Goal: Complete application form: Complete application form

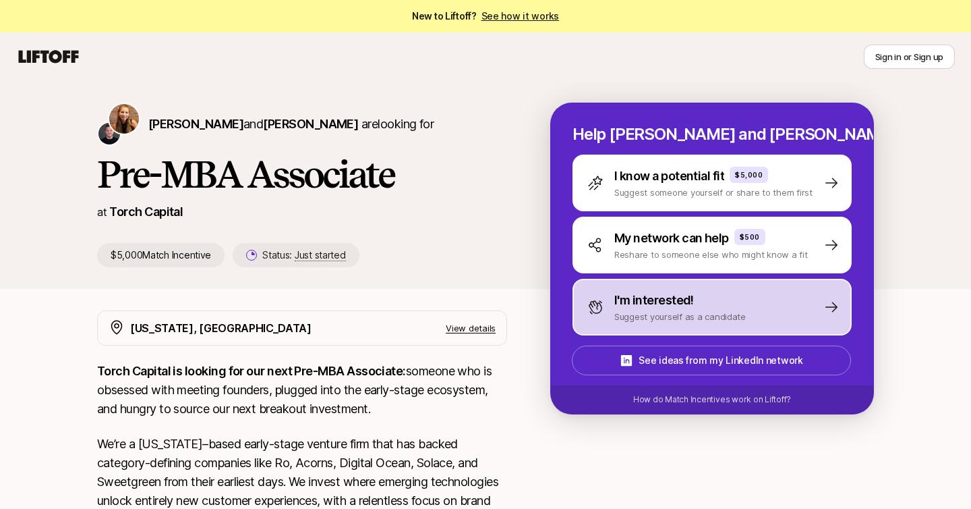
click at [710, 307] on div "I'm interested!" at bounding box center [681, 300] width 132 height 19
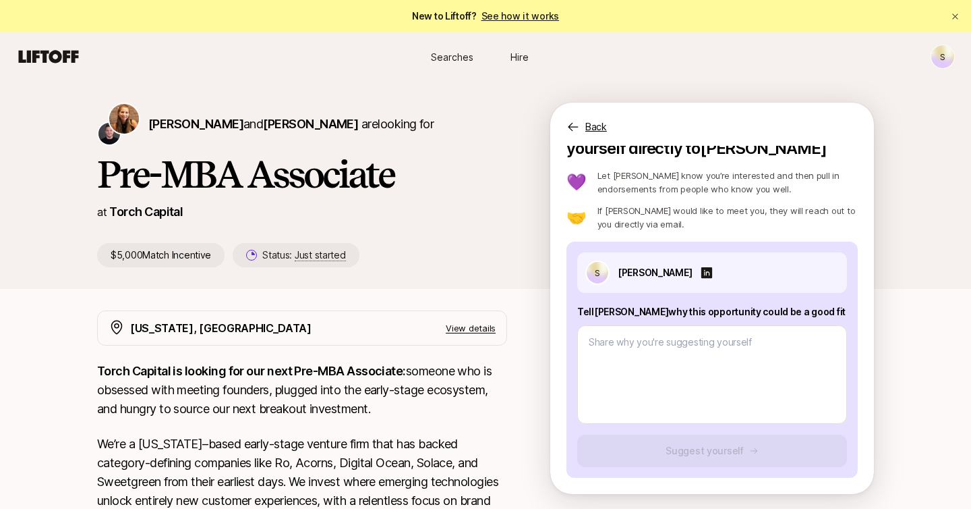
scroll to position [25, 0]
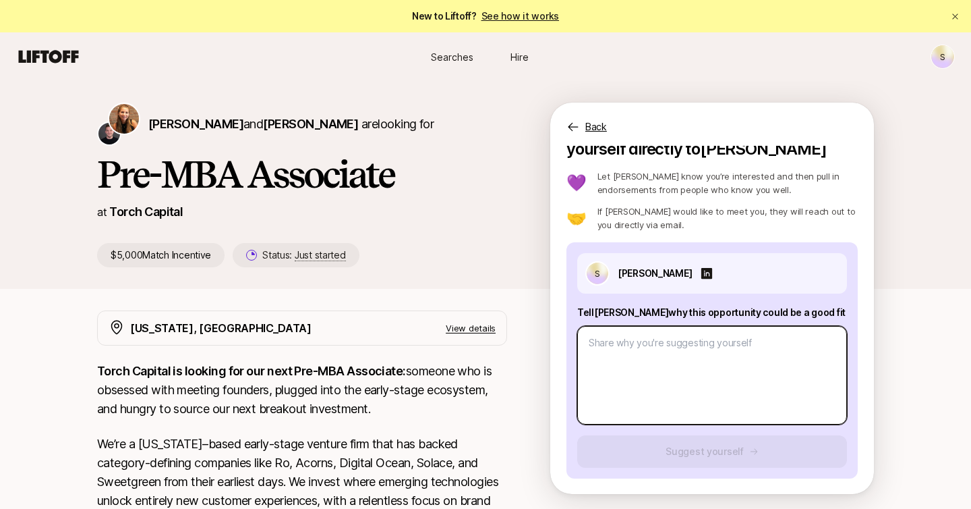
click at [663, 346] on textarea at bounding box center [712, 375] width 270 height 98
click at [662, 346] on textarea at bounding box center [712, 375] width 270 height 98
paste textarea "1. What investment thesis are you most excited about? I'm most excited about ve…"
type textarea "x"
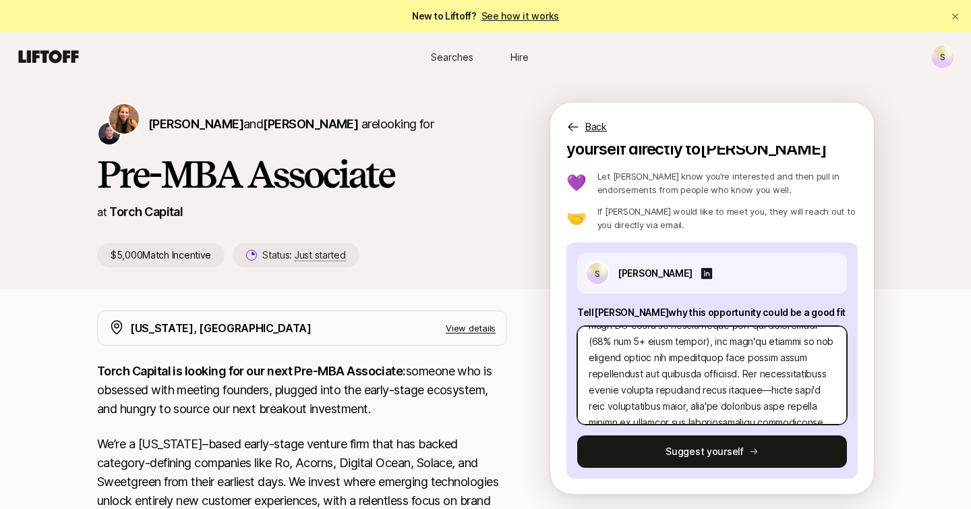
scroll to position [518, 0]
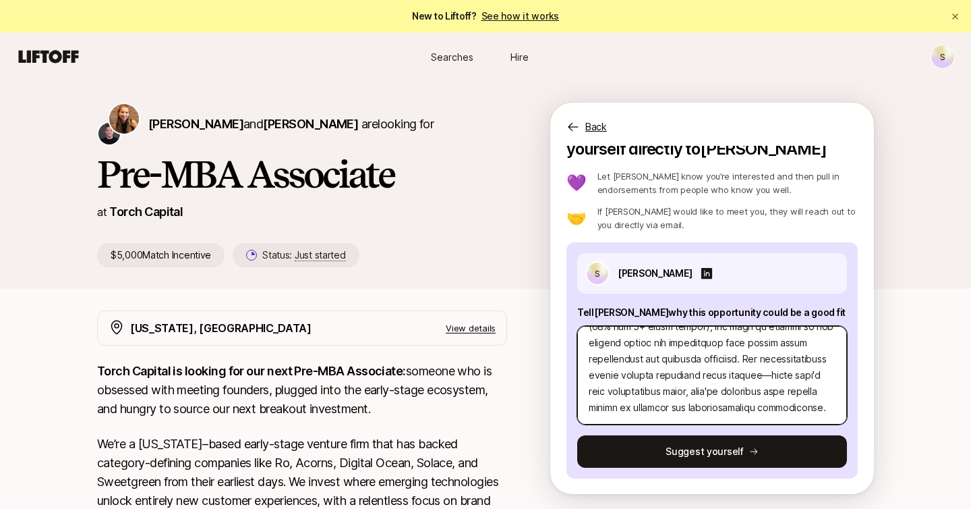
type textarea "1. What investment thesis are you most excited about? I'm most excited about ve…"
paste textarea "2. What are three companies you think Torch should invest in and why? Tamber (F…"
type textarea "x"
type textarea "1. What investment thesis are you most excited about? I'm most excited about ve…"
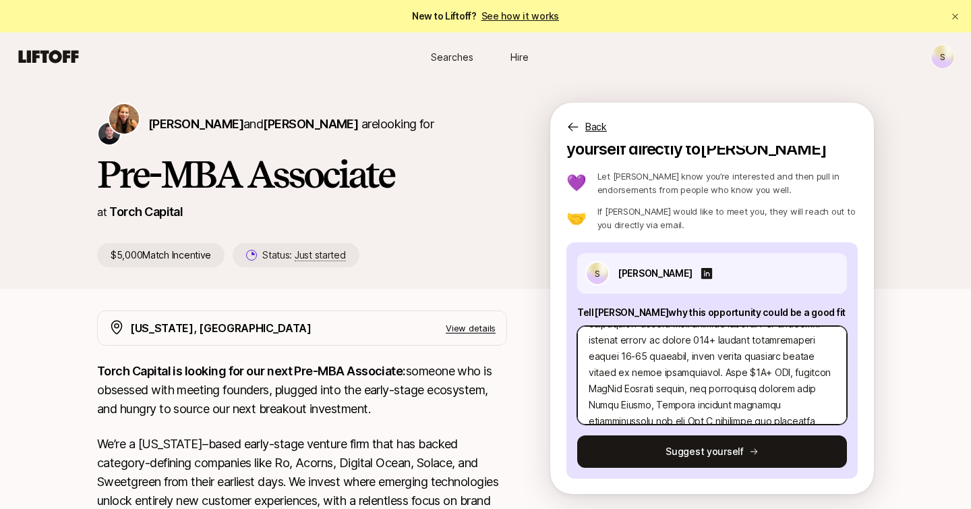
type textarea "x"
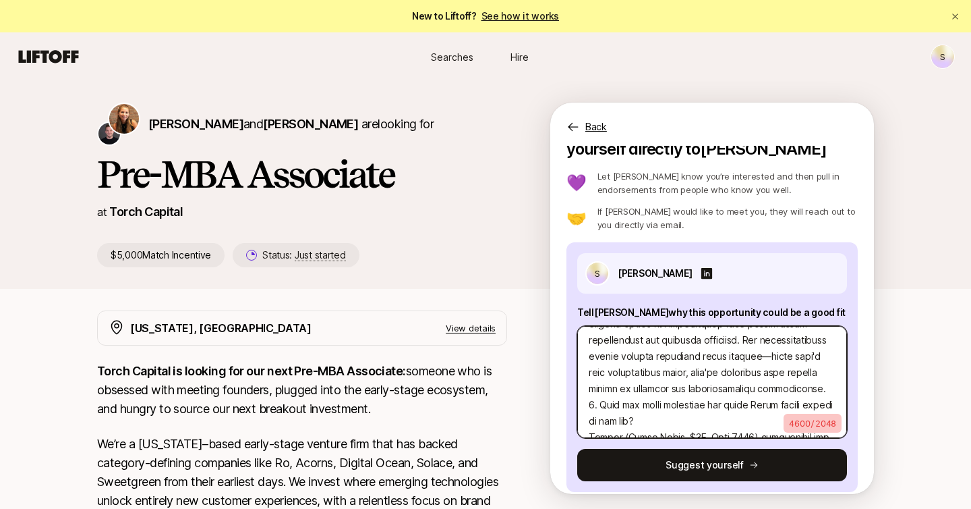
scroll to position [0, 0]
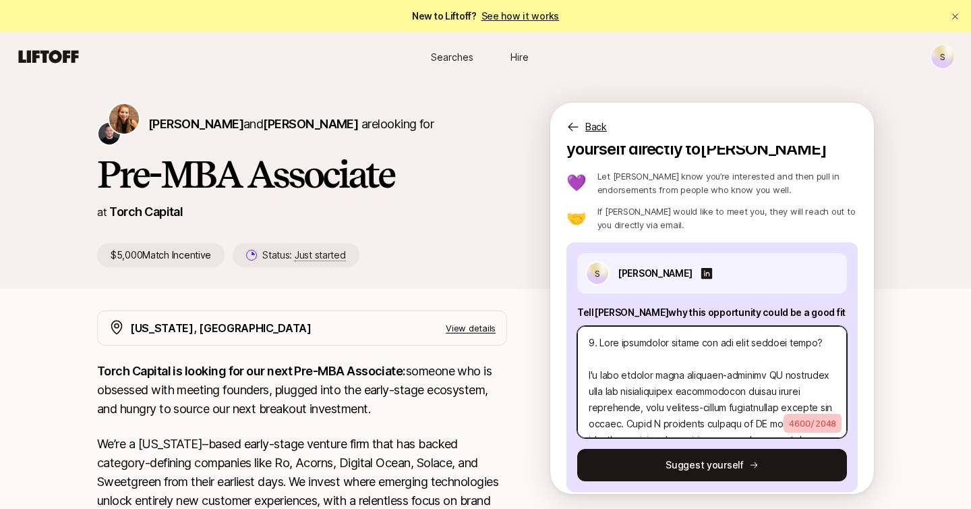
type textarea "1. What investment thesis are you most excited about? I'm most excited about ve…"
paste textarea "What investment thesis are you most excited about? I'm most excited about verti…"
type textarea "x"
type textarea "1. What investment thesis are you most excited about? I'm most excited about ve…"
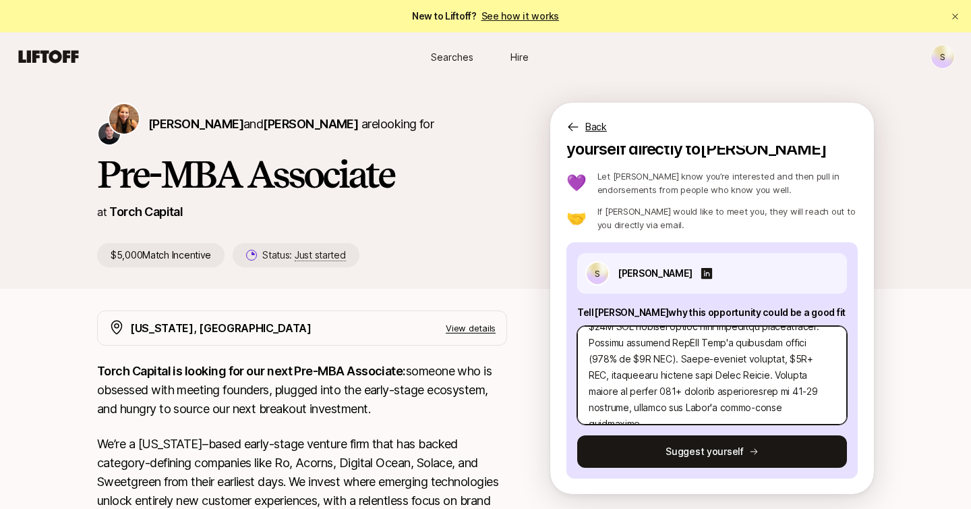
type textarea "x"
type textarea "1. What investment thesis are you most excited about? I'm most excited about ve…"
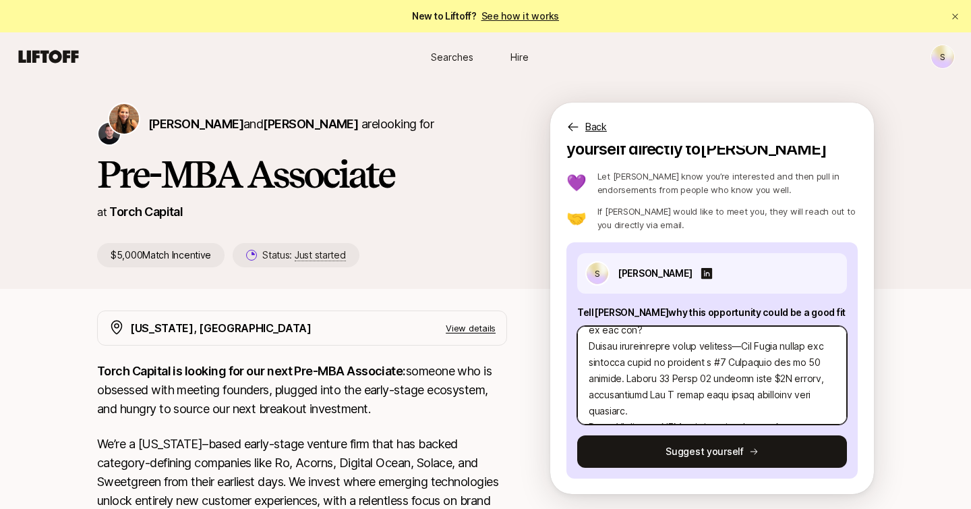
scroll to position [366, 0]
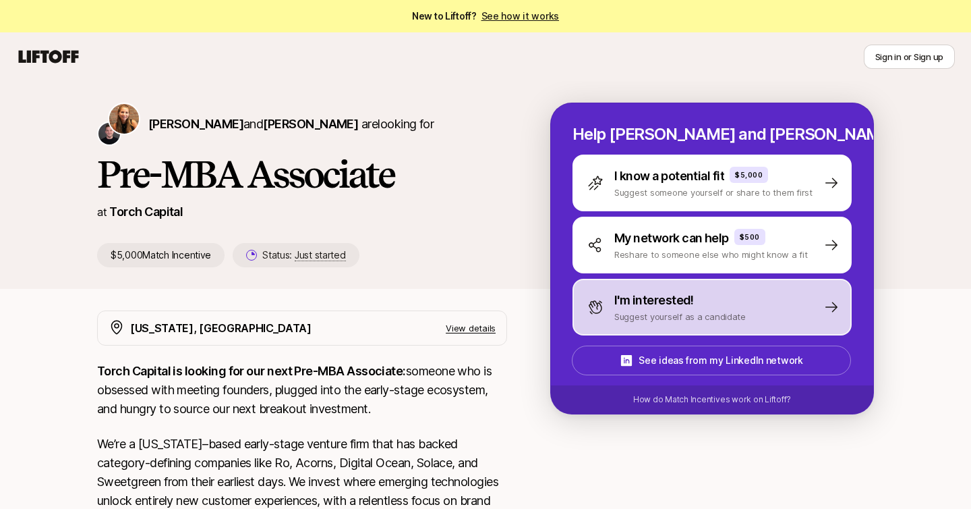
click at [654, 333] on div "I'm interested! Suggest yourself as a candidate" at bounding box center [712, 307] width 279 height 57
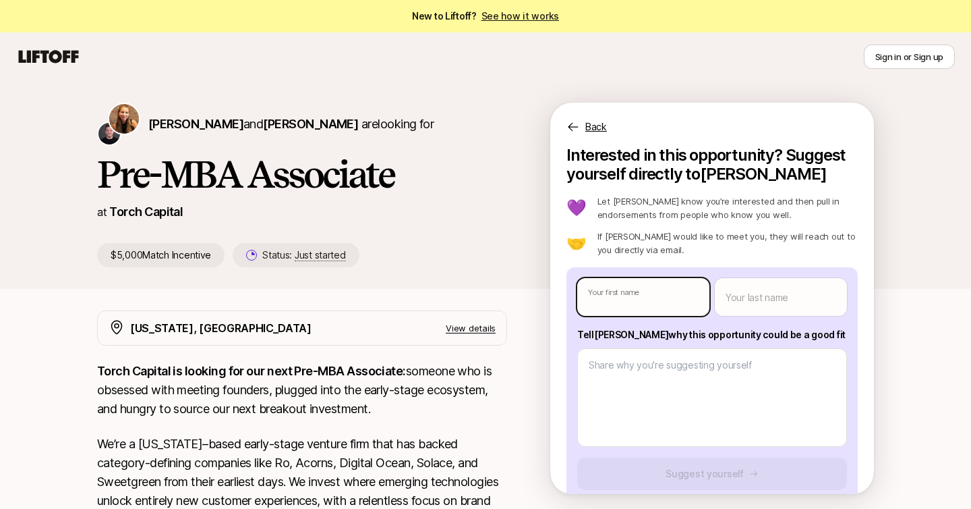
type textarea "x"
click at [619, 306] on body "New to Liftoff? See how it works Sign in or Sign up Sign in or Sign up Katie Re…" at bounding box center [485, 254] width 971 height 509
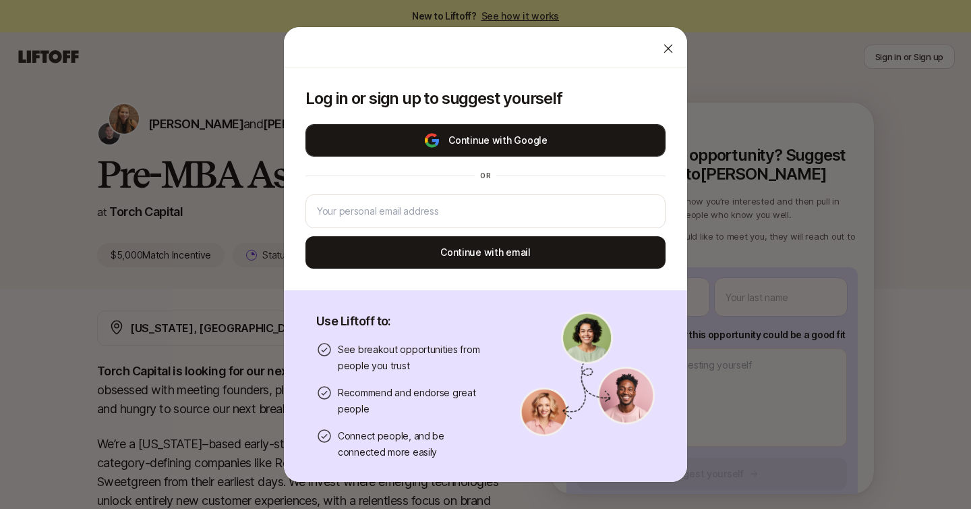
click at [411, 148] on button "Continue with Google" at bounding box center [486, 140] width 360 height 32
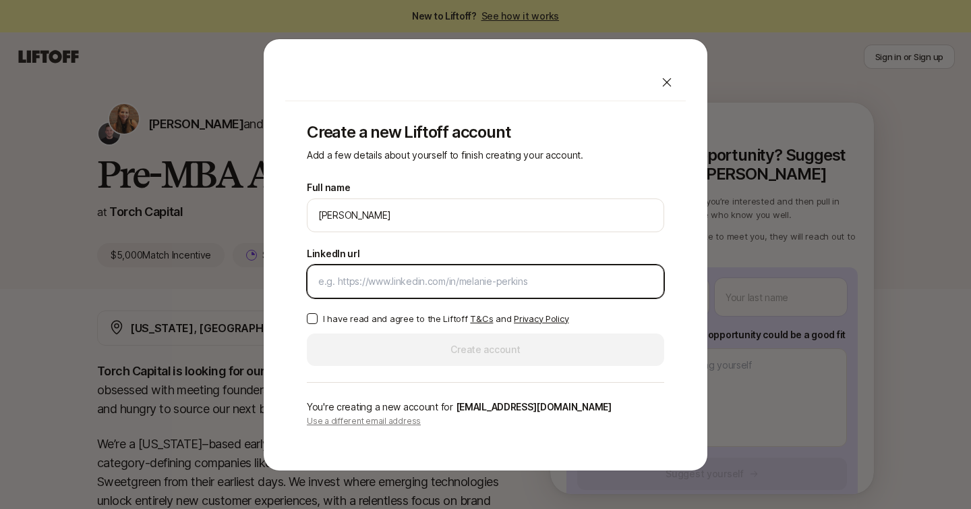
paste input "https://www.linkedin.com/feed/"
type input "https://www.linkedin.com/feed/"
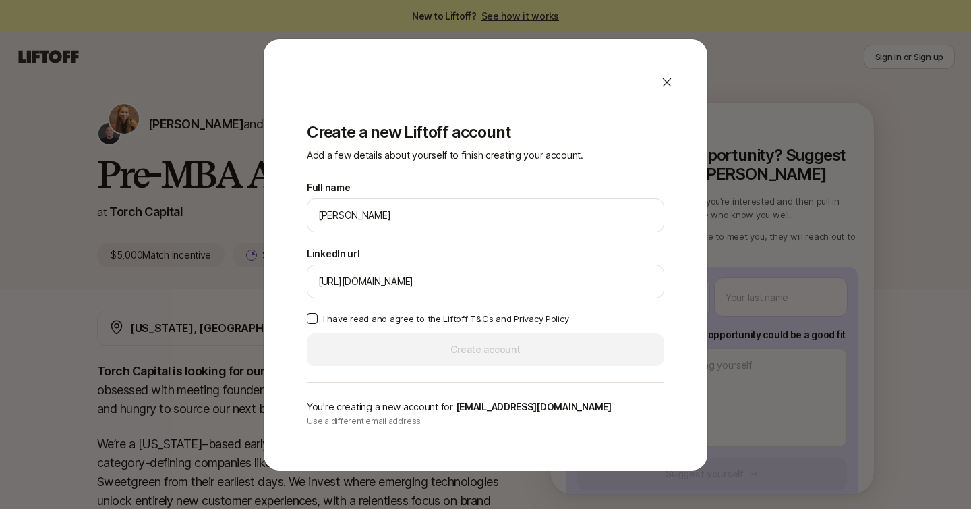
click at [314, 319] on button "I have read and agree to the Liftoff T&Cs and Privacy Policy" at bounding box center [312, 318] width 11 height 11
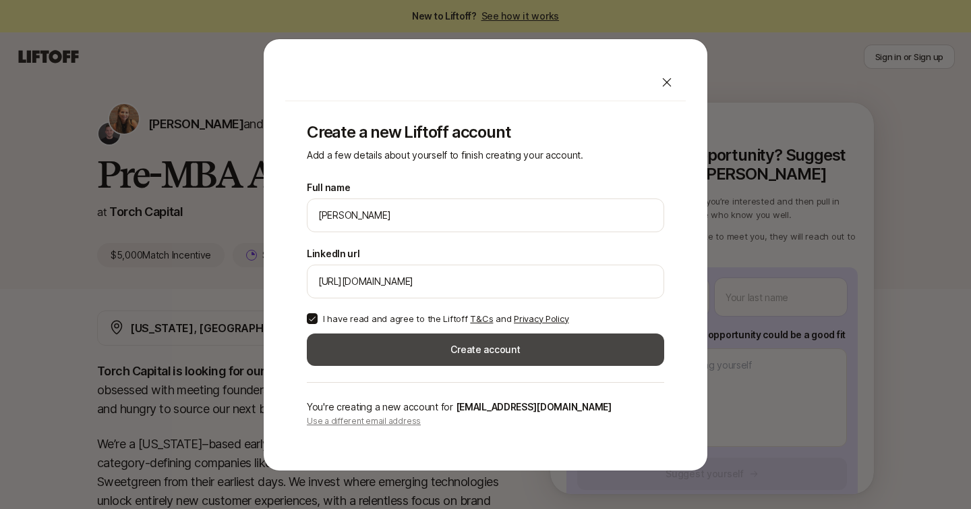
click at [376, 345] on button "Create account" at bounding box center [486, 349] width 358 height 32
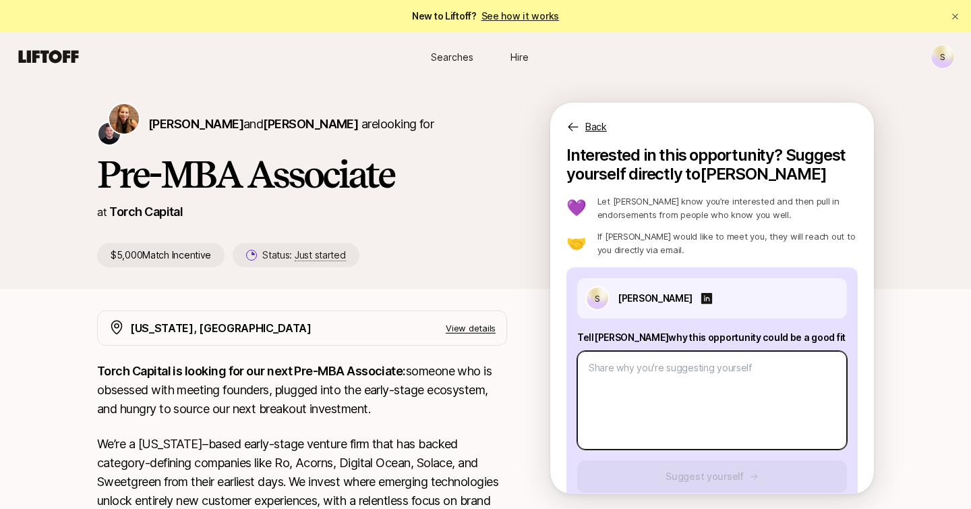
click at [638, 364] on textarea at bounding box center [712, 400] width 270 height 98
paste textarea "1. What investment thesis are you most excited about? I'm most excited about ve…"
type textarea "x"
type textarea "1. What investment thesis are you most excited about? I'm most excited about ve…"
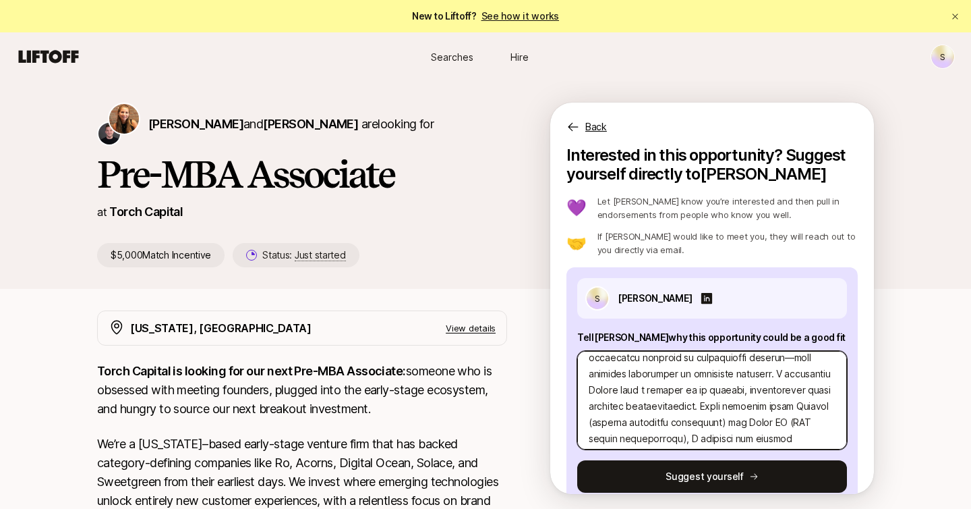
scroll to position [76, 0]
click at [665, 389] on textarea at bounding box center [712, 400] width 270 height 98
type textarea "x"
type textarea "1. What investment thesis are you most excited about? I'm most excited about ve…"
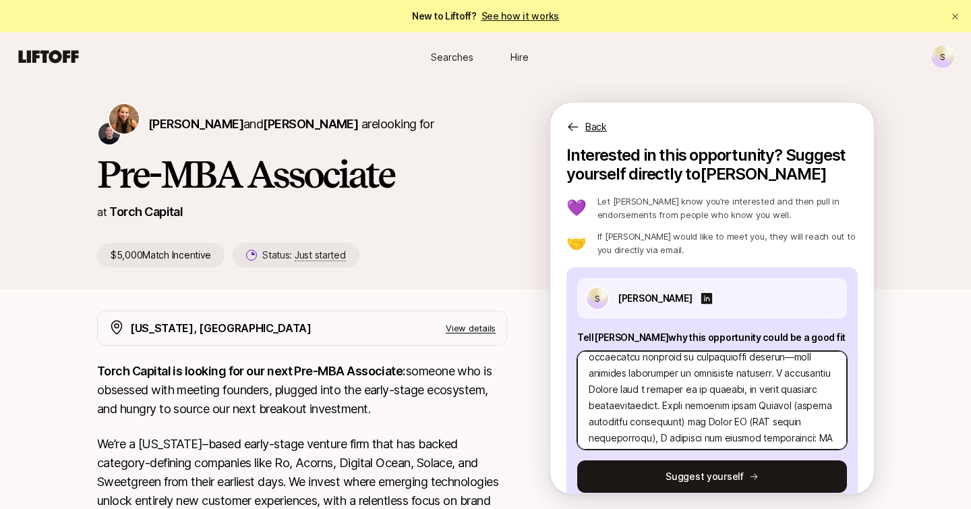
type textarea "x"
type textarea "1. What investment thesis are you most excited about? I'm most excited about ve…"
type textarea "x"
type textarea "1. What investment thesis are you most excited about? I'm most excited about ve…"
click at [745, 389] on textarea at bounding box center [712, 400] width 270 height 98
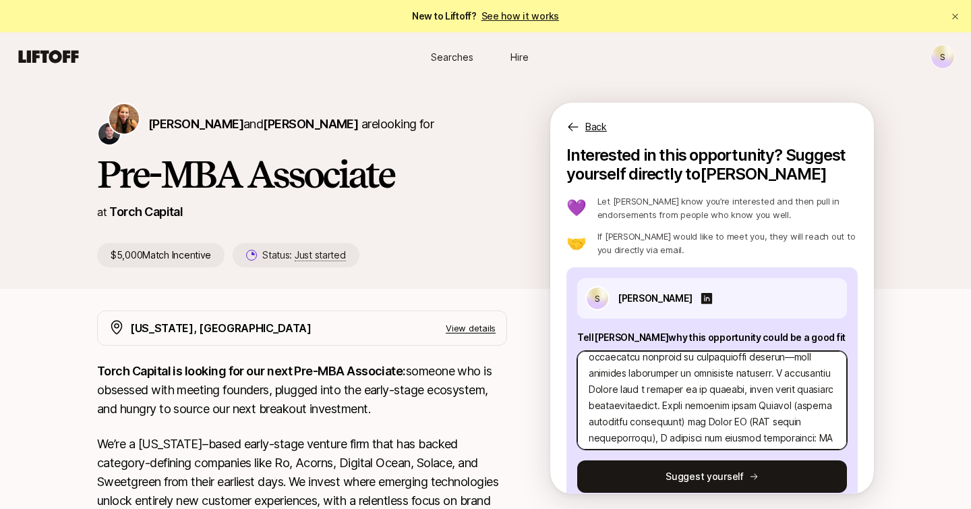
click at [745, 389] on textarea at bounding box center [712, 400] width 270 height 98
type textarea "x"
type textarea "1. What investment thesis are you most excited about? I'm most excited about ve…"
click at [671, 391] on textarea at bounding box center [712, 400] width 270 height 98
type textarea "x"
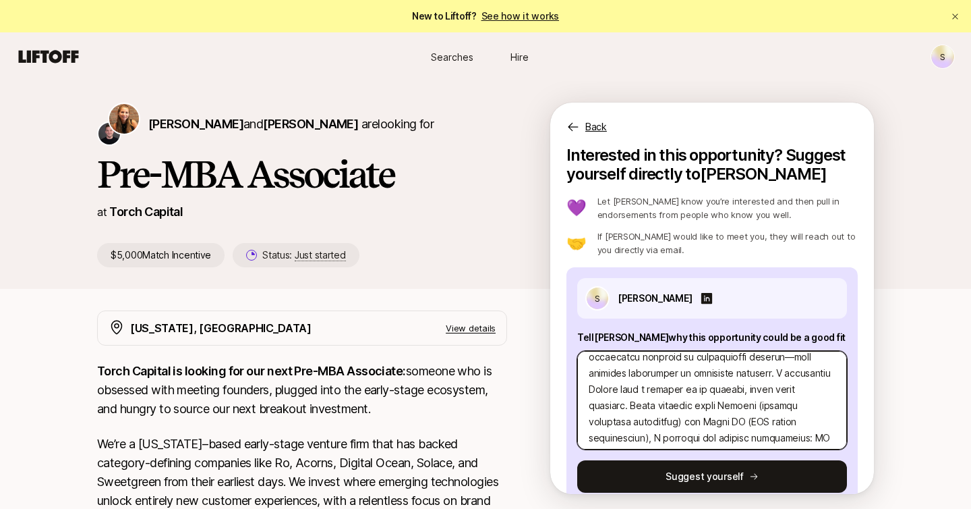
type textarea "1. What investment thesis are you most excited about? I'm most excited about ve…"
type textarea "x"
type textarea "1. What investment thesis are you most excited about? I'm most excited about ve…"
type textarea "x"
type textarea "1. What investment thesis are you most excited about? I'm most excited about ve…"
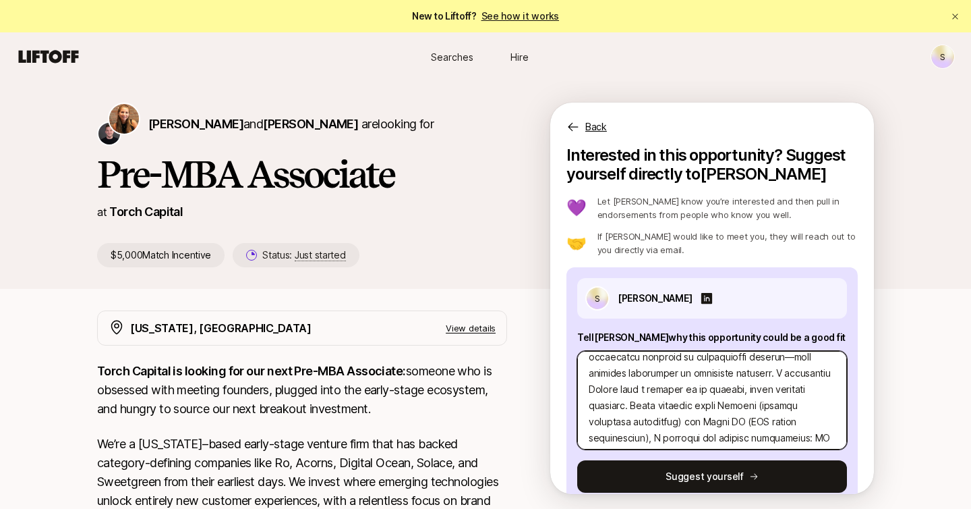
type textarea "x"
type textarea "1. What investment thesis are you most excited about? I'm most excited about ve…"
type textarea "x"
type textarea "1. What investment thesis are you most excited about? I'm most excited about ve…"
type textarea "x"
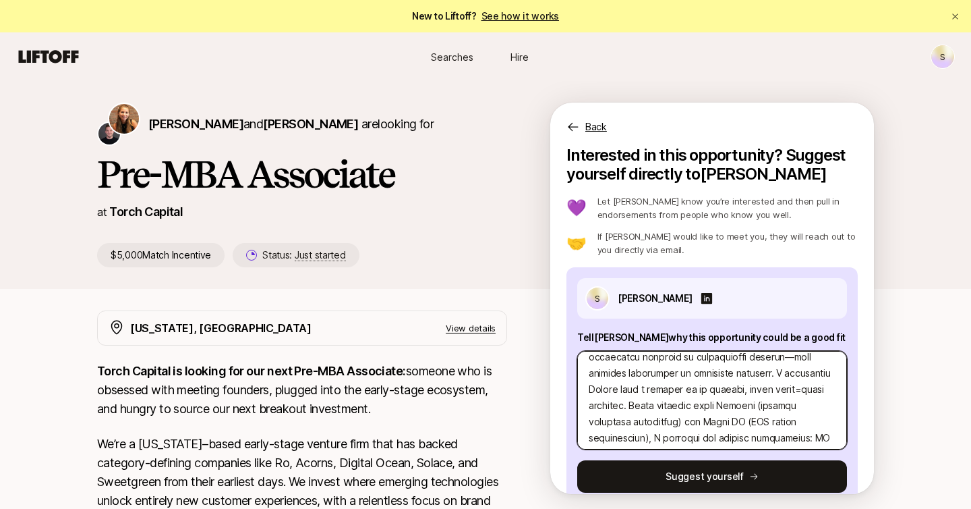
type textarea "1. What investment thesis are you most excited about? I'm most excited about ve…"
type textarea "x"
type textarea "1. What investment thesis are you most excited about? I'm most excited about ve…"
type textarea "x"
type textarea "1. What investment thesis are you most excited about? I'm most excited about ve…"
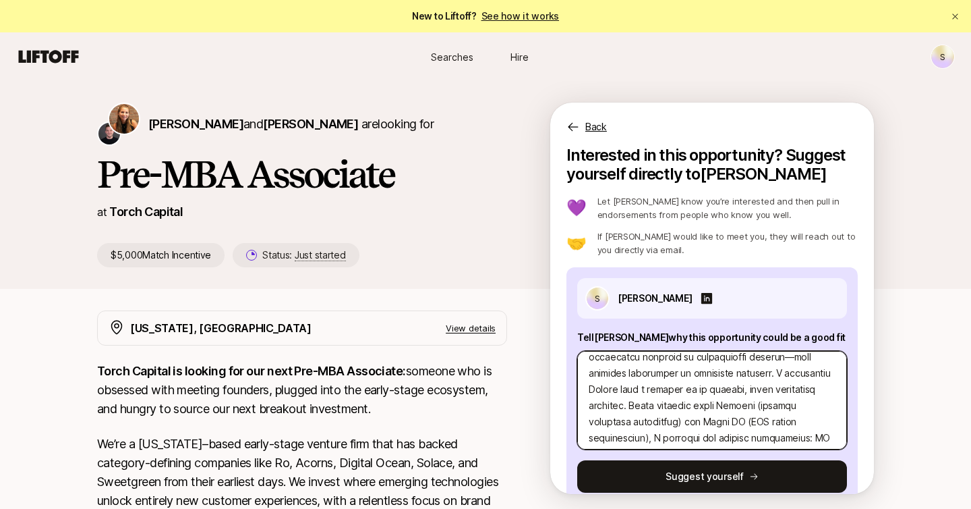
type textarea "x"
type textarea "1. What investment thesis are you most excited about? I'm most excited about ve…"
type textarea "x"
type textarea "1. What investment thesis are you most excited about? I'm most excited about ve…"
type textarea "x"
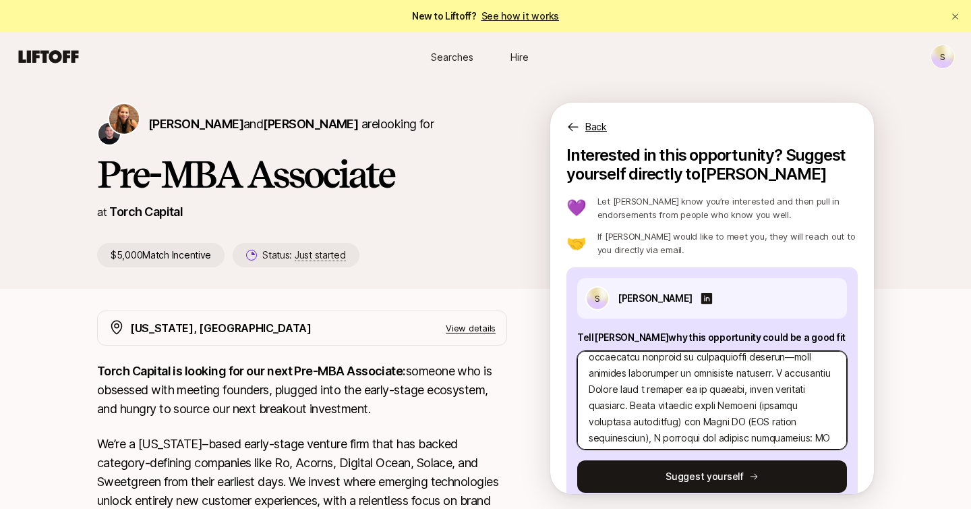
type textarea "1. What investment thesis are you most excited about? I'm most excited about ve…"
type textarea "x"
type textarea "1. What investment thesis are you most excited about? I'm most excited about ve…"
type textarea "x"
type textarea "1. What investment thesis are you most excited about? I'm most excited about ve…"
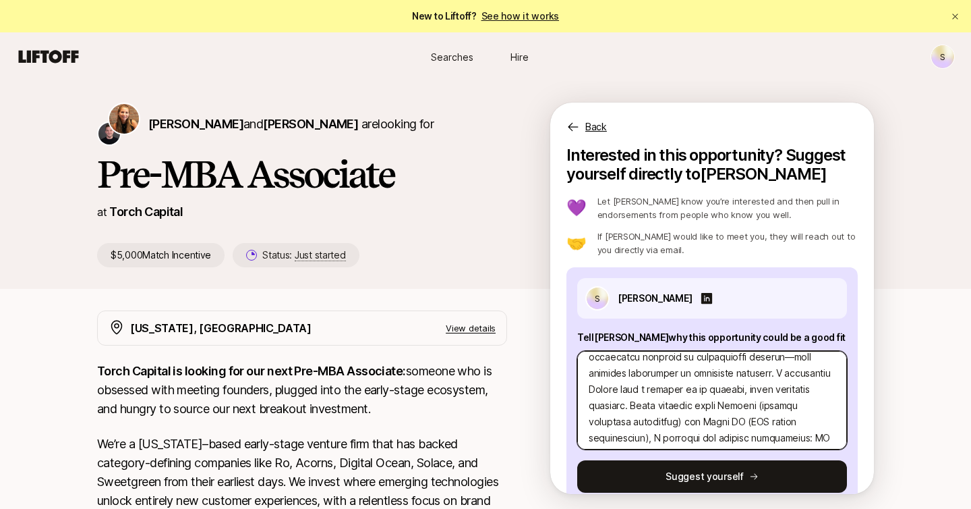
type textarea "x"
type textarea "1. What investment thesis are you most excited about? I'm most excited about ve…"
type textarea "x"
type textarea "1. What investment thesis are you most excited about? I'm most excited about ve…"
type textarea "x"
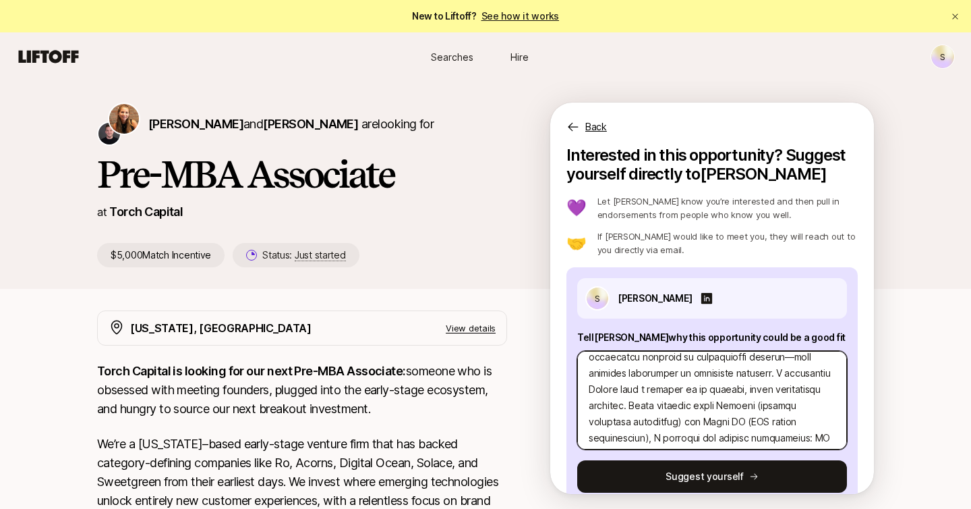
type textarea "1. What investment thesis are you most excited about? I'm most excited about ve…"
type textarea "x"
type textarea "1. What investment thesis are you most excited about? I'm most excited about ve…"
type textarea "x"
type textarea "1. What investment thesis are you most excited about? I'm most excited about ve…"
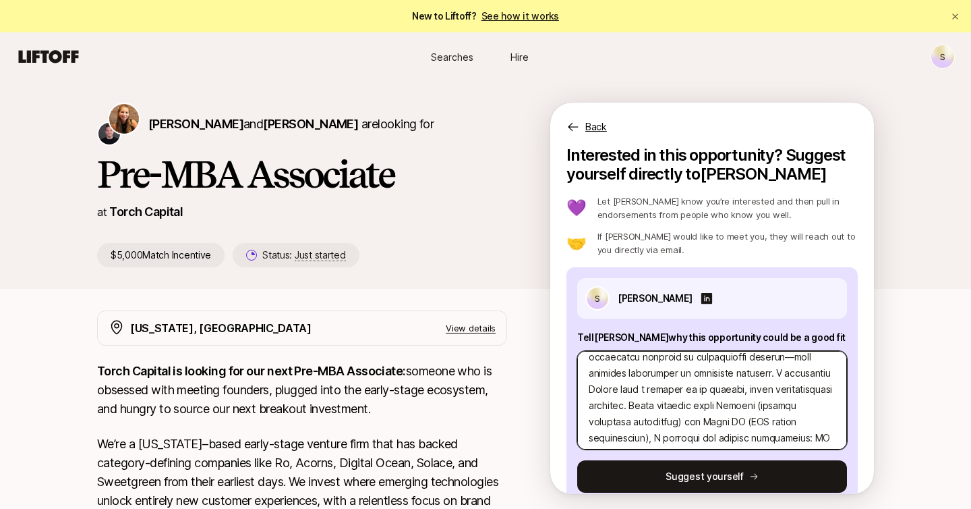
type textarea "x"
type textarea "1. What investment thesis are you most excited about? I'm most excited about ve…"
type textarea "x"
type textarea "1. What investment thesis are you most excited about? I'm most excited about ve…"
type textarea "x"
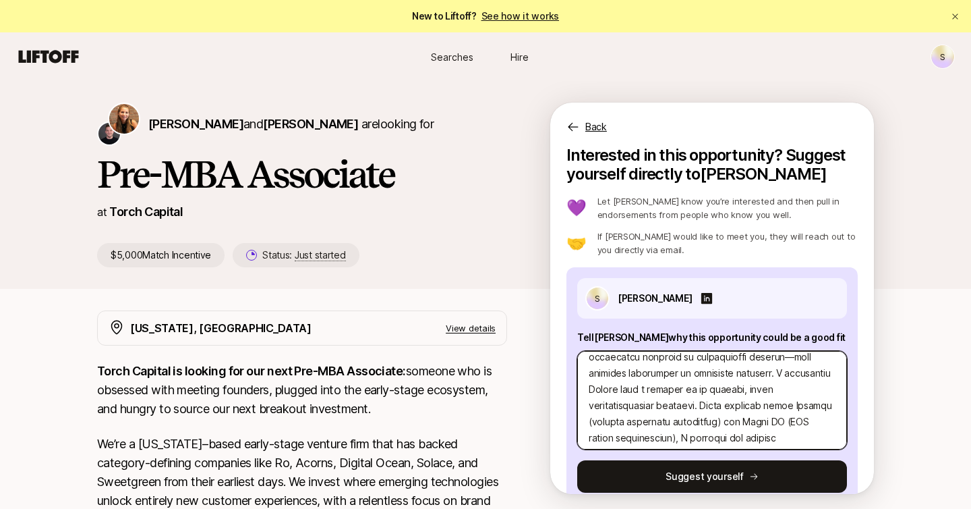
type textarea "1. What investment thesis are you most excited about? I'm most excited about ve…"
type textarea "x"
type textarea "1. What investment thesis are you most excited about? I'm most excited about ve…"
type textarea "x"
type textarea "1. What investment thesis are you most excited about? I'm most excited about ve…"
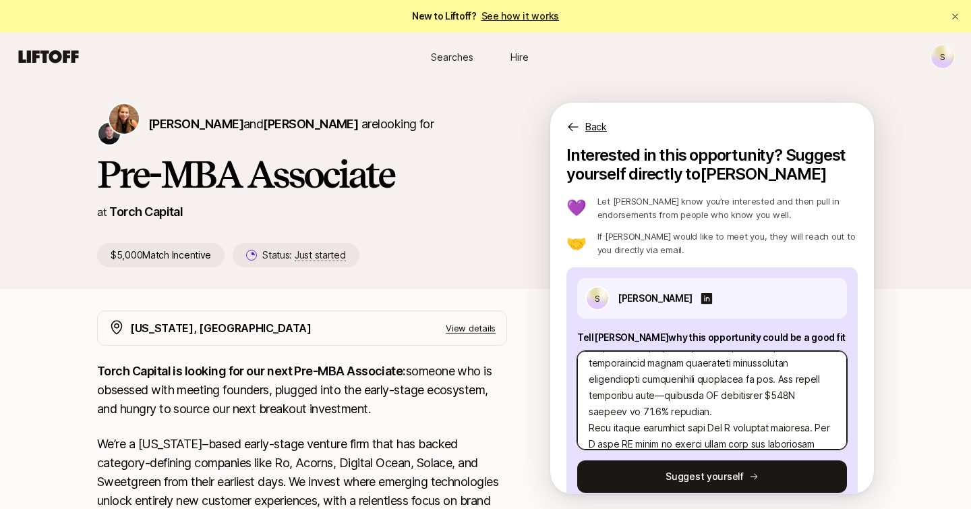
scroll to position [158, 0]
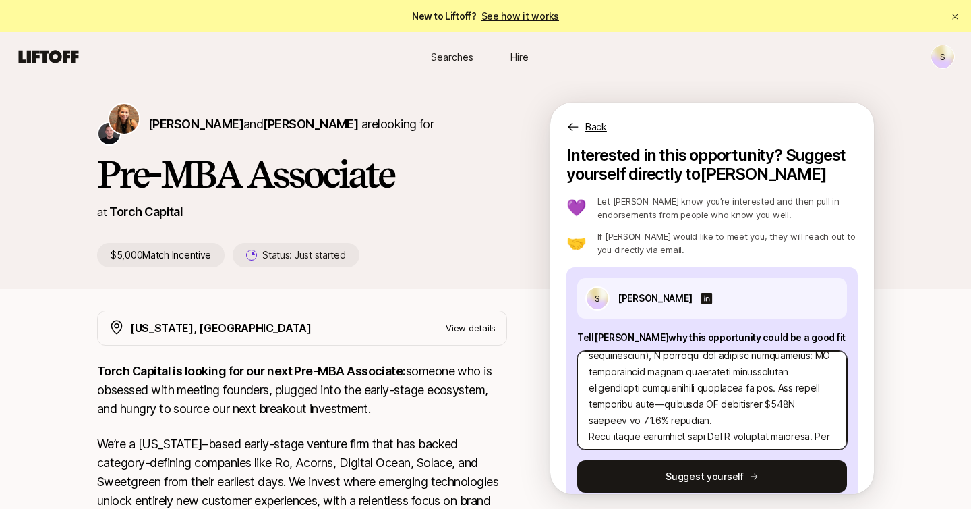
click at [715, 399] on textarea at bounding box center [712, 400] width 270 height 98
type textarea "x"
type textarea "1. What investment thesis are you most excited about? I'm most excited about ve…"
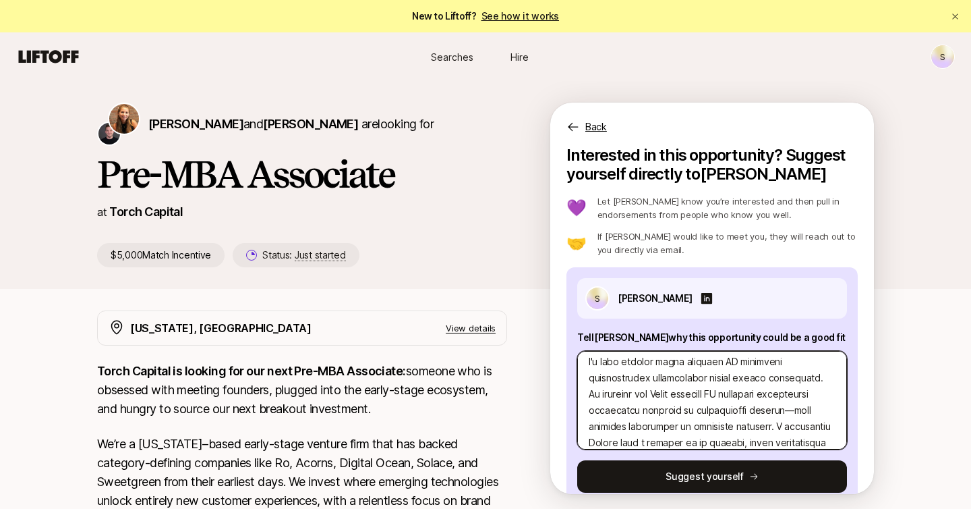
scroll to position [0, 0]
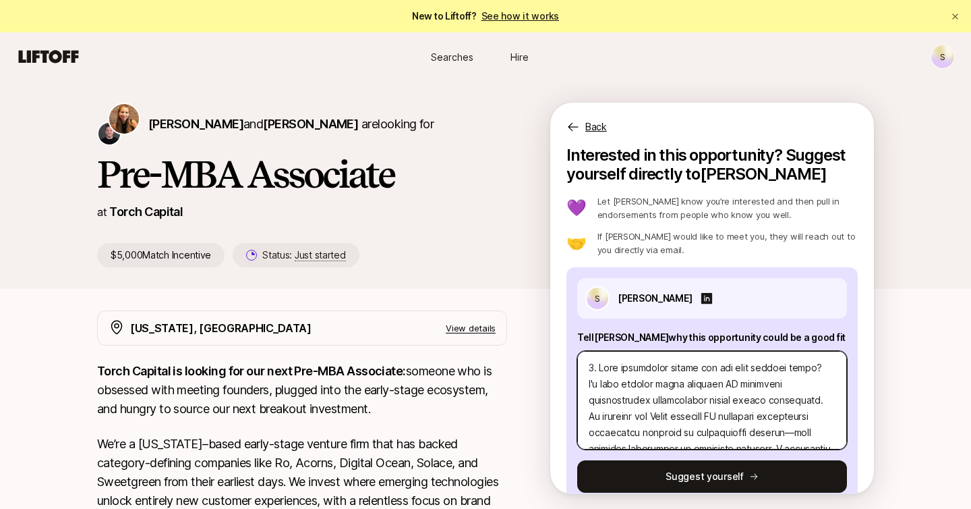
click at [836, 369] on textarea at bounding box center [712, 400] width 270 height 98
type textarea "x"
type textarea "1. What investment thesis are you most excited about? I'm most excited about ve…"
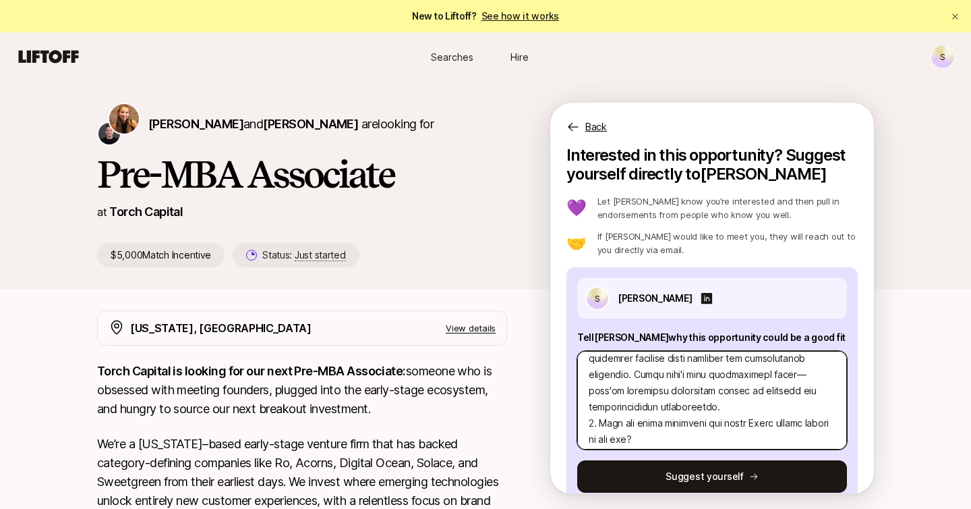
scroll to position [311, 0]
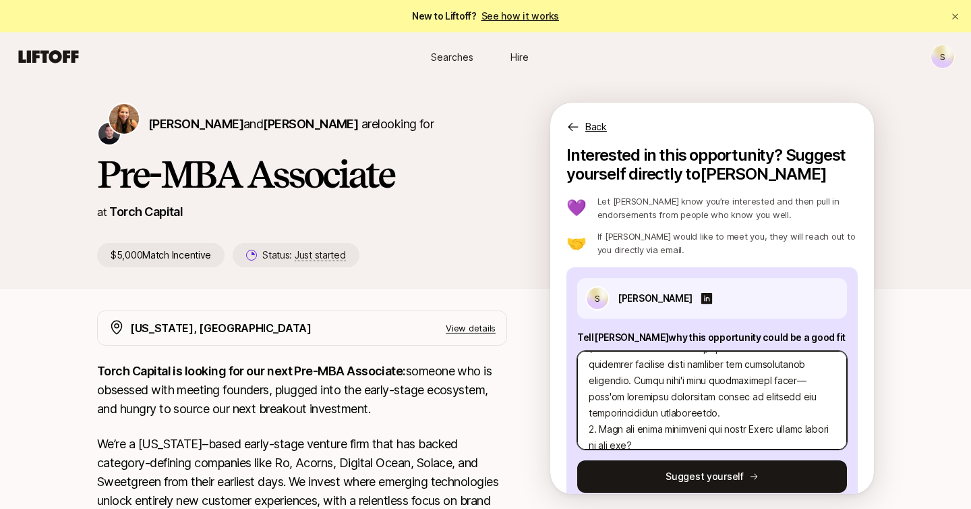
click at [681, 430] on textarea at bounding box center [712, 400] width 270 height 98
type textarea "x"
type textarea "1. What investment thesis are you most excited about? I'm most excited about ve…"
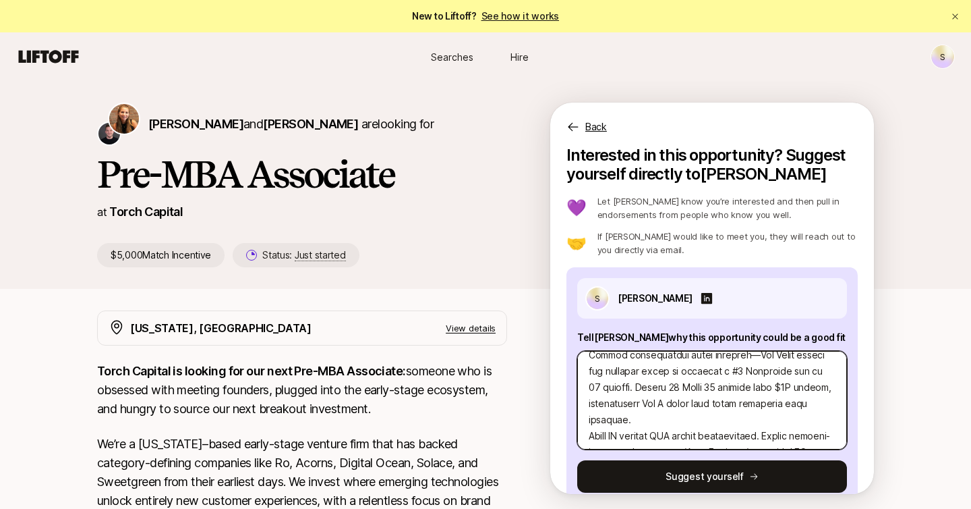
scroll to position [438, 0]
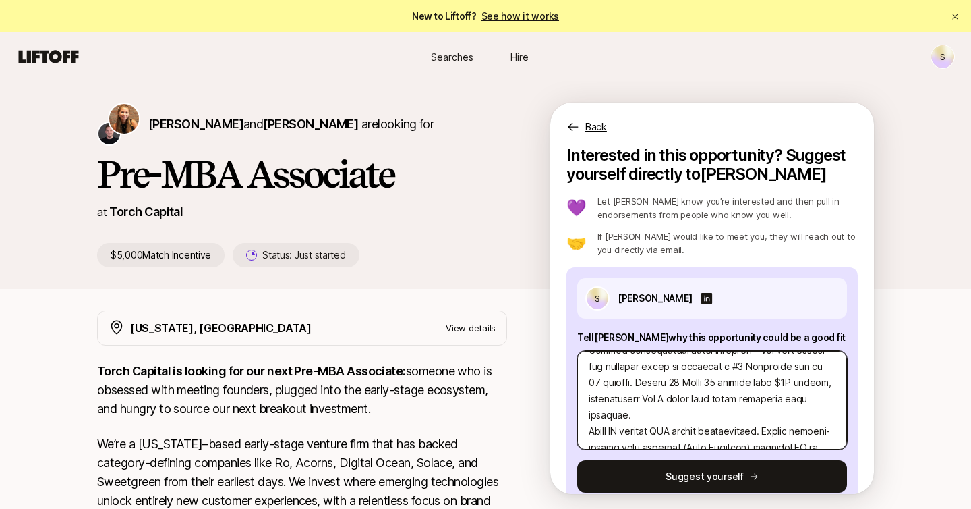
click at [663, 404] on textarea at bounding box center [712, 400] width 270 height 98
type textarea "x"
type textarea "1. What investment thesis are you most excited about? I'm most excited about ve…"
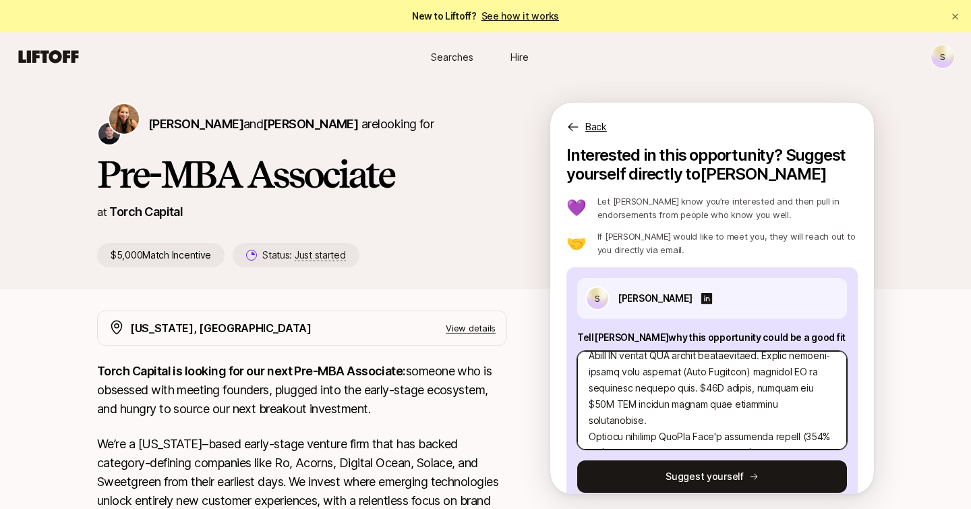
scroll to position [534, 0]
click at [591, 403] on textarea at bounding box center [712, 400] width 270 height 98
type textarea "x"
type textarea "1. What investment thesis are you most excited about? I'm most excited about ve…"
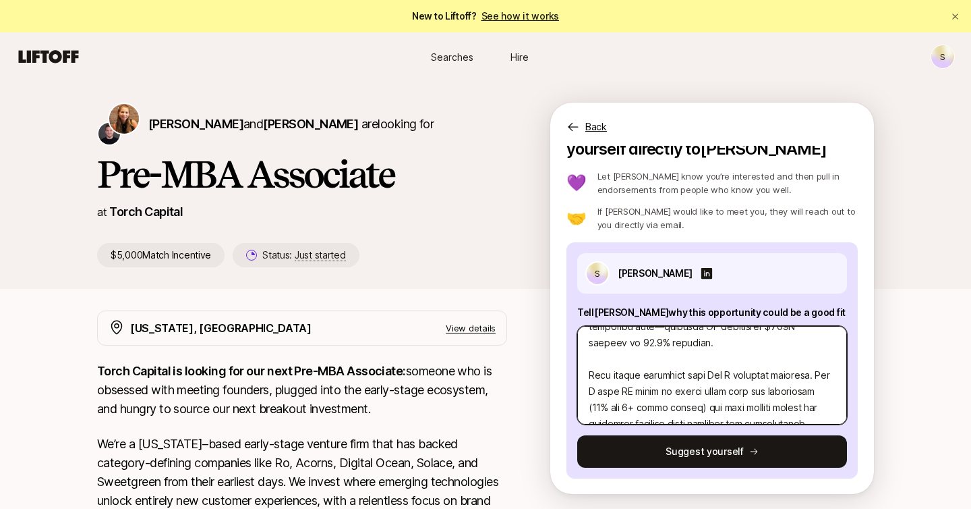
scroll to position [308, 0]
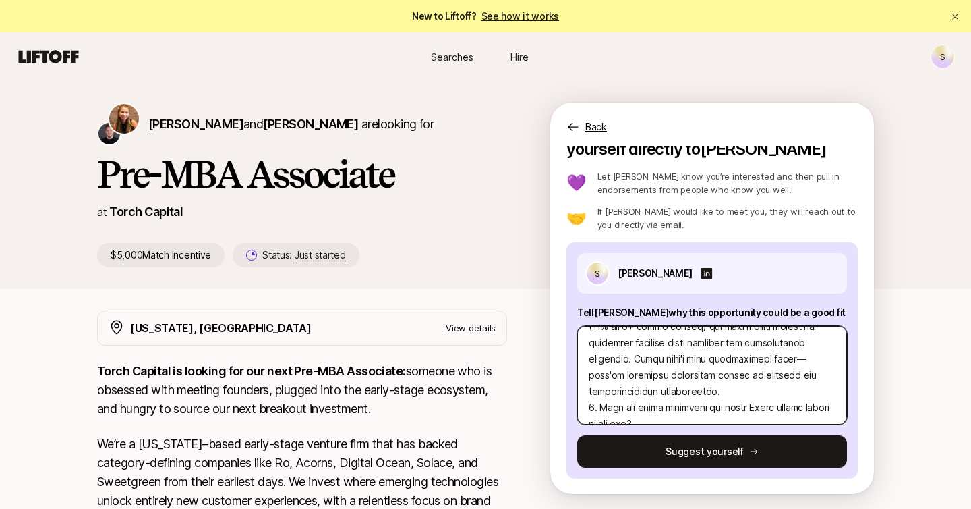
click at [590, 393] on textarea at bounding box center [712, 375] width 270 height 98
type textarea "x"
type textarea "1. What investment thesis are you most excited about? I'm most excited about ve…"
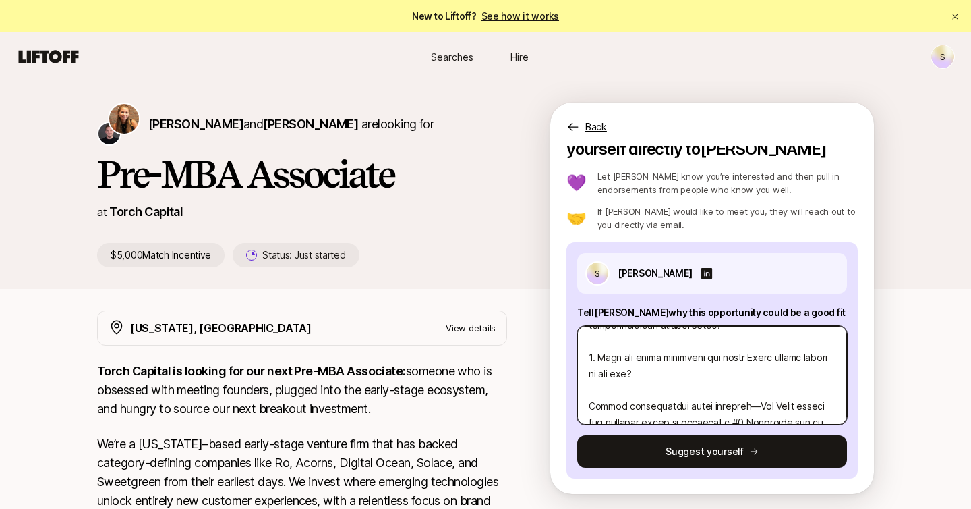
scroll to position [372, 0]
click at [608, 377] on textarea at bounding box center [712, 375] width 270 height 98
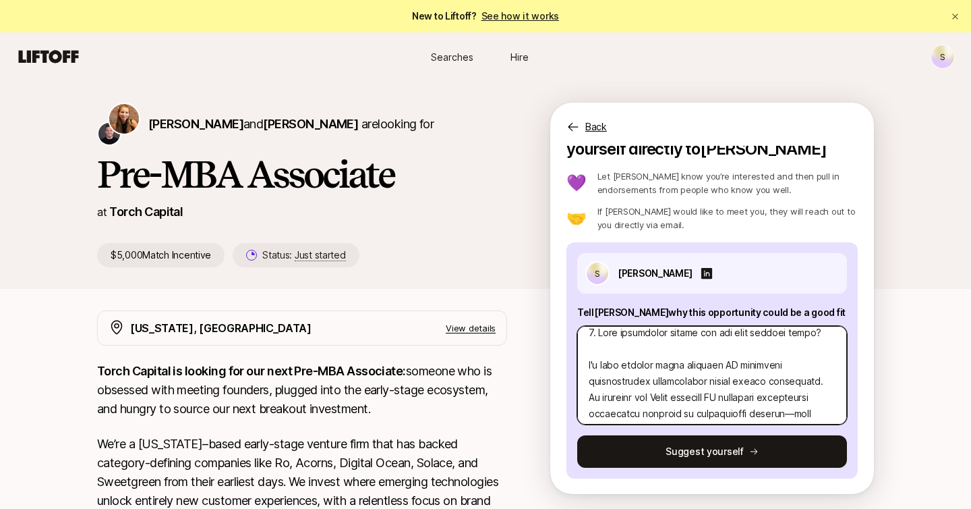
scroll to position [0, 0]
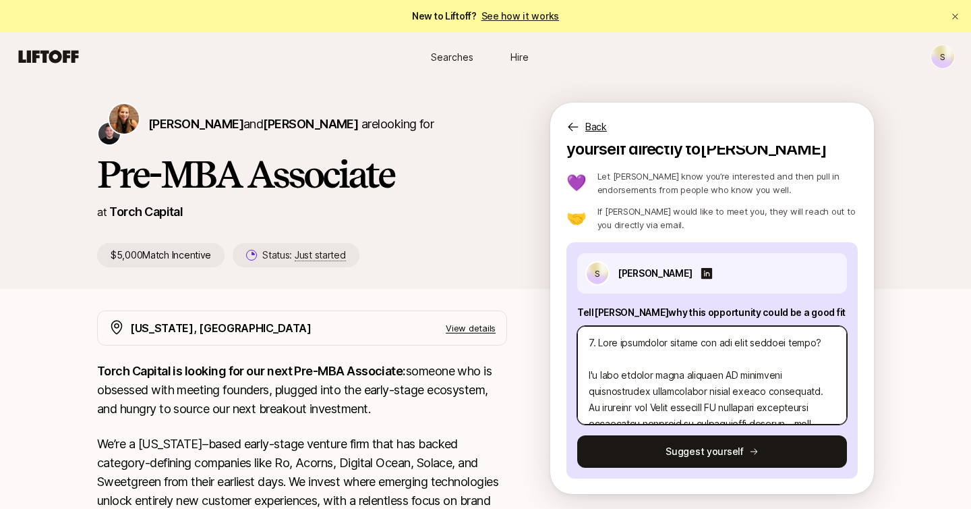
click at [599, 354] on textarea at bounding box center [712, 375] width 270 height 98
type textarea "x"
type textarea "1. What investment thesis are you most excited about? I'm most excited about ve…"
type textarea "x"
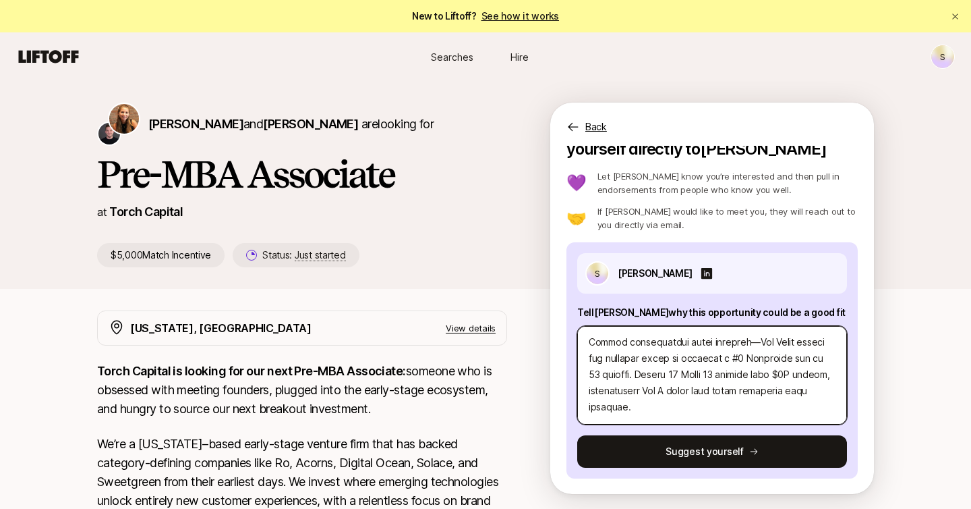
scroll to position [599, 0]
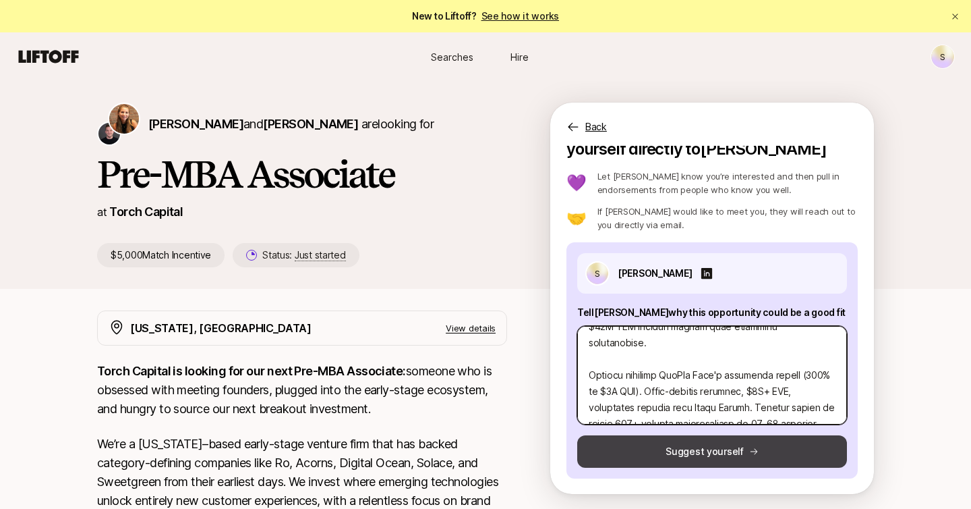
type textarea "1. What investment thesis are you most excited about? I'm most excited about ve…"
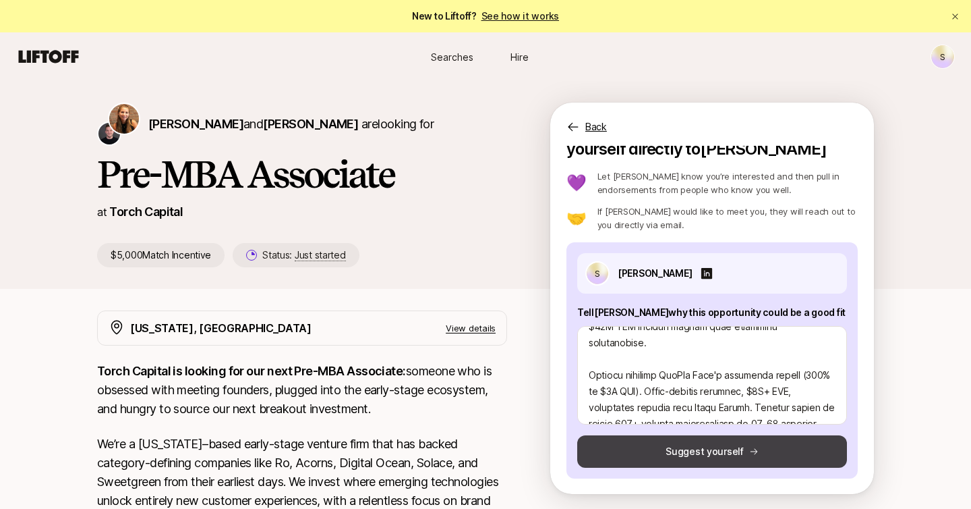
click at [690, 452] on button "Suggest yourself" at bounding box center [712, 451] width 270 height 32
type textarea "x"
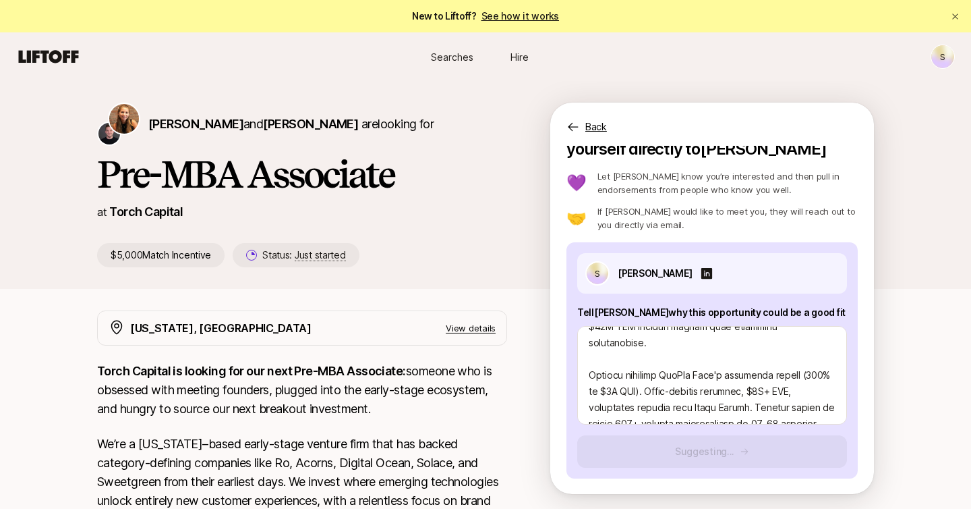
scroll to position [0, 0]
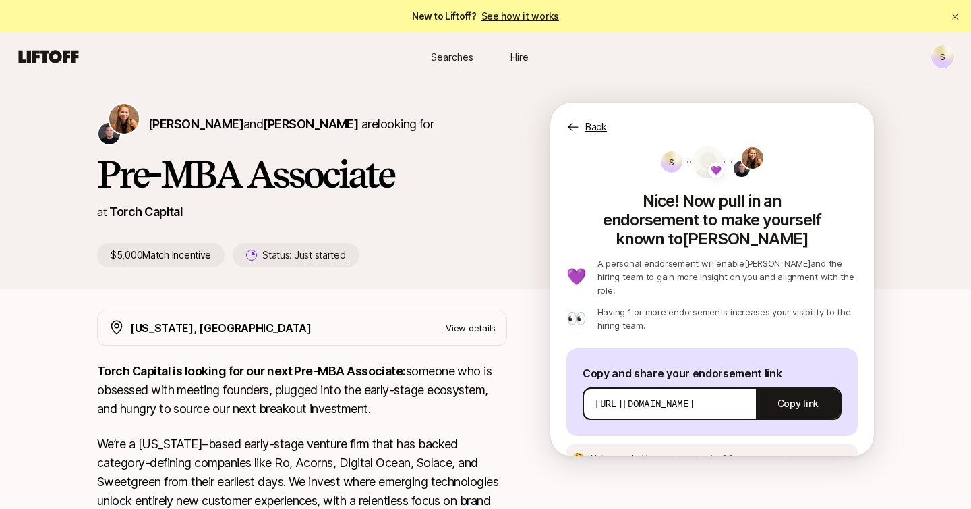
click at [505, 18] on link "See how it works" at bounding box center [521, 15] width 78 height 11
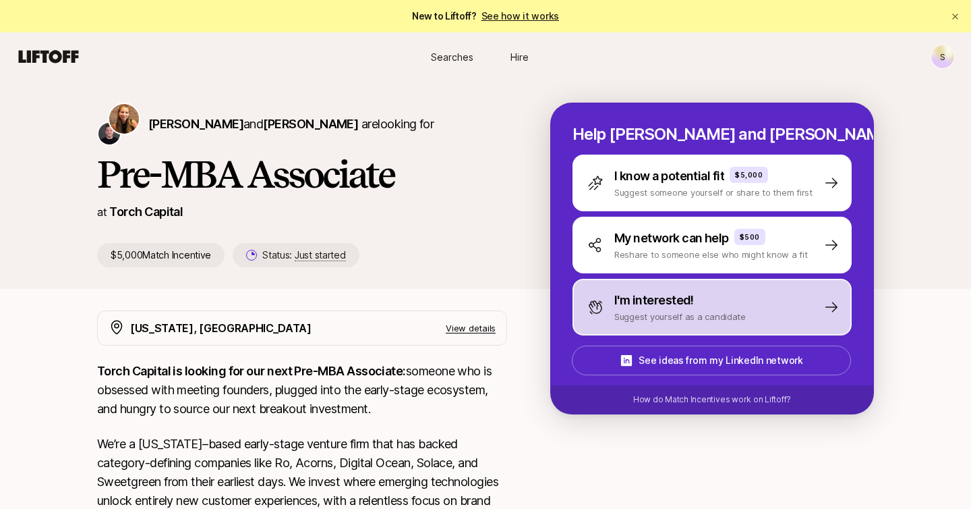
click at [686, 297] on p "I'm interested!" at bounding box center [655, 300] width 80 height 19
